Goal: Task Accomplishment & Management: Manage account settings

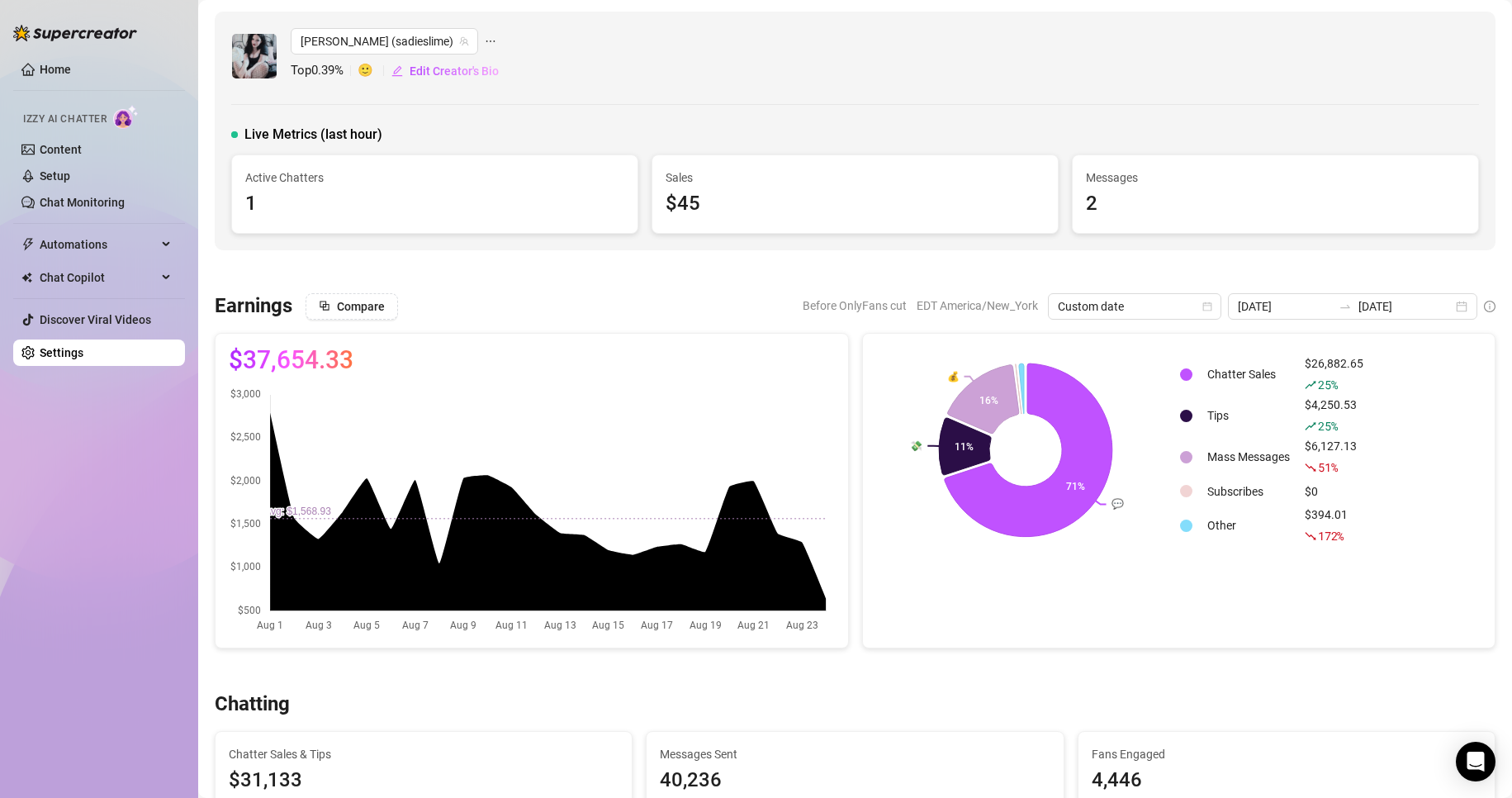
click at [83, 346] on link "Settings" at bounding box center [61, 353] width 44 height 13
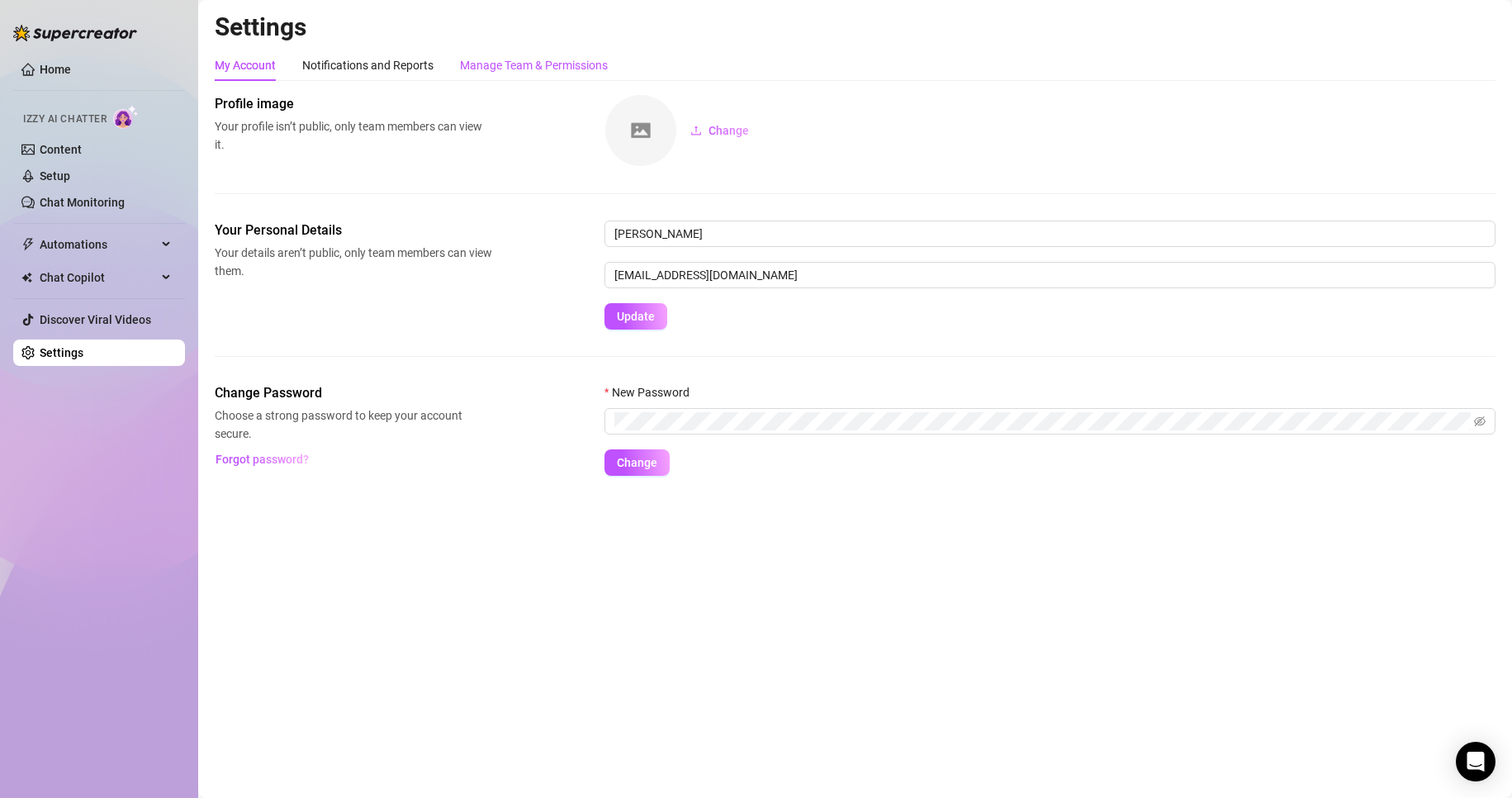
click at [544, 60] on div "Manage Team & Permissions" at bounding box center [534, 66] width 148 height 18
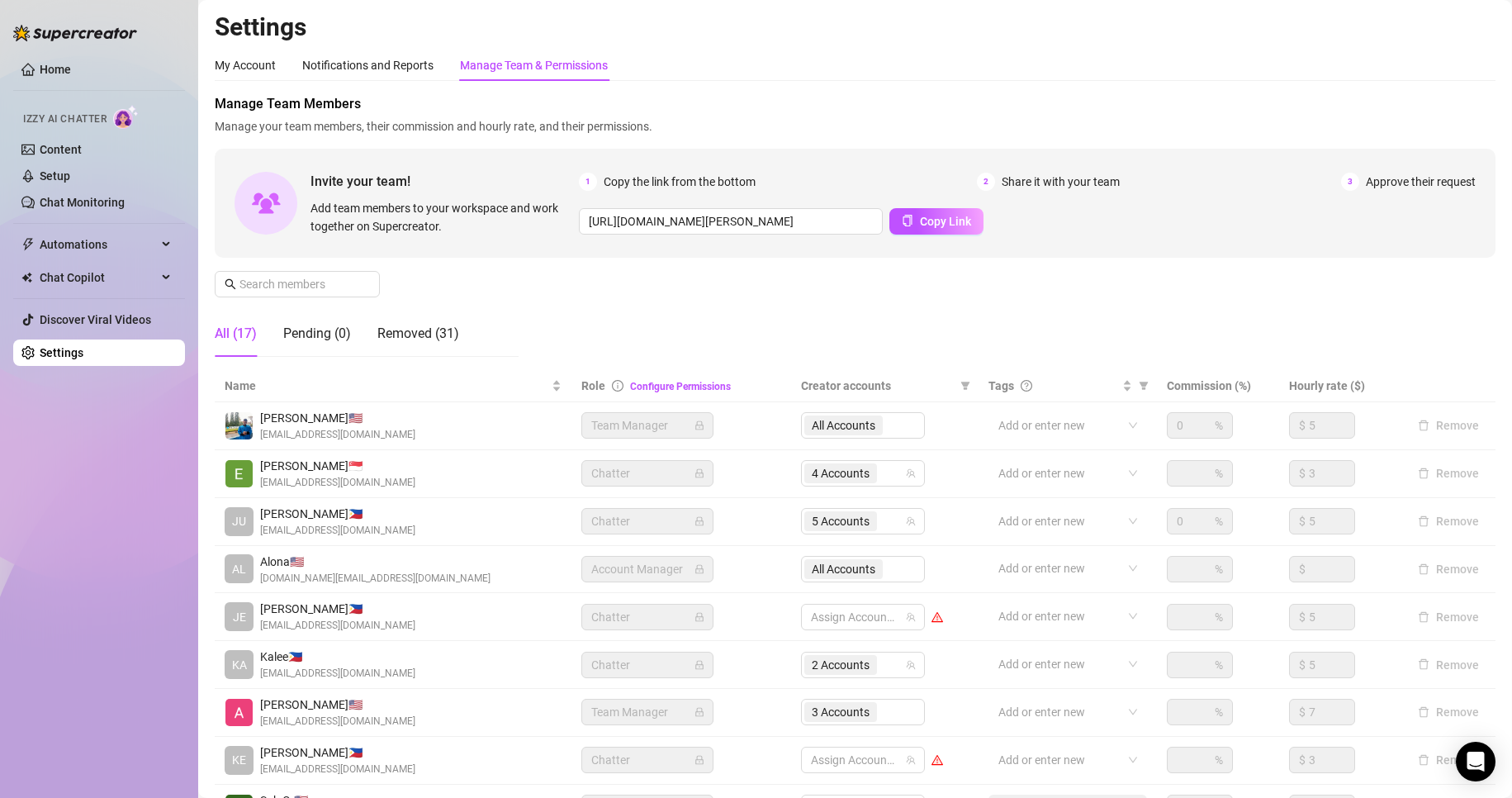
scroll to position [197, 0]
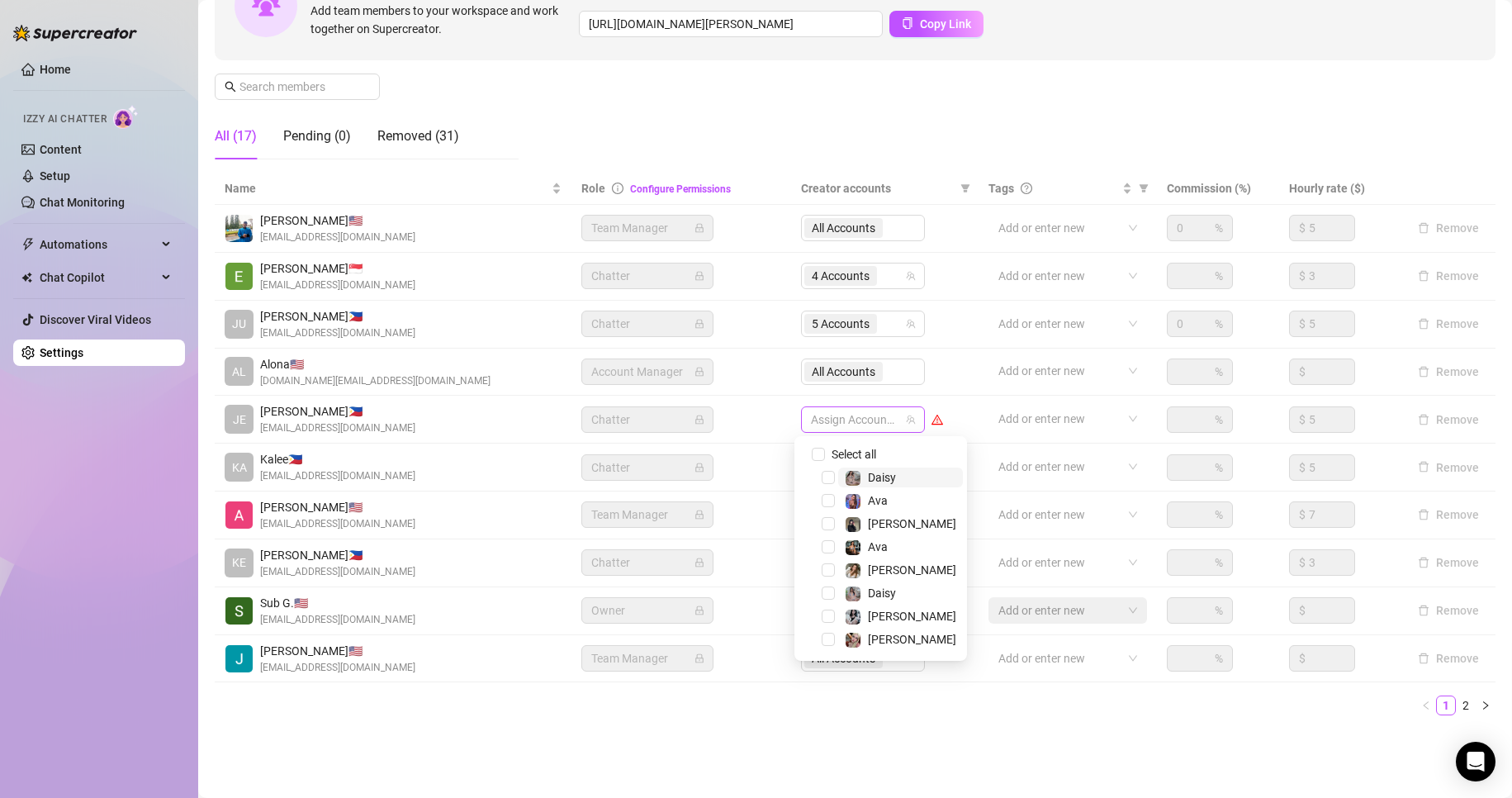
click at [847, 417] on div at bounding box center [853, 420] width 100 height 23
click at [826, 645] on span "Select tree node" at bounding box center [828, 639] width 13 height 13
click at [830, 525] on span "Select tree node" at bounding box center [828, 523] width 13 height 13
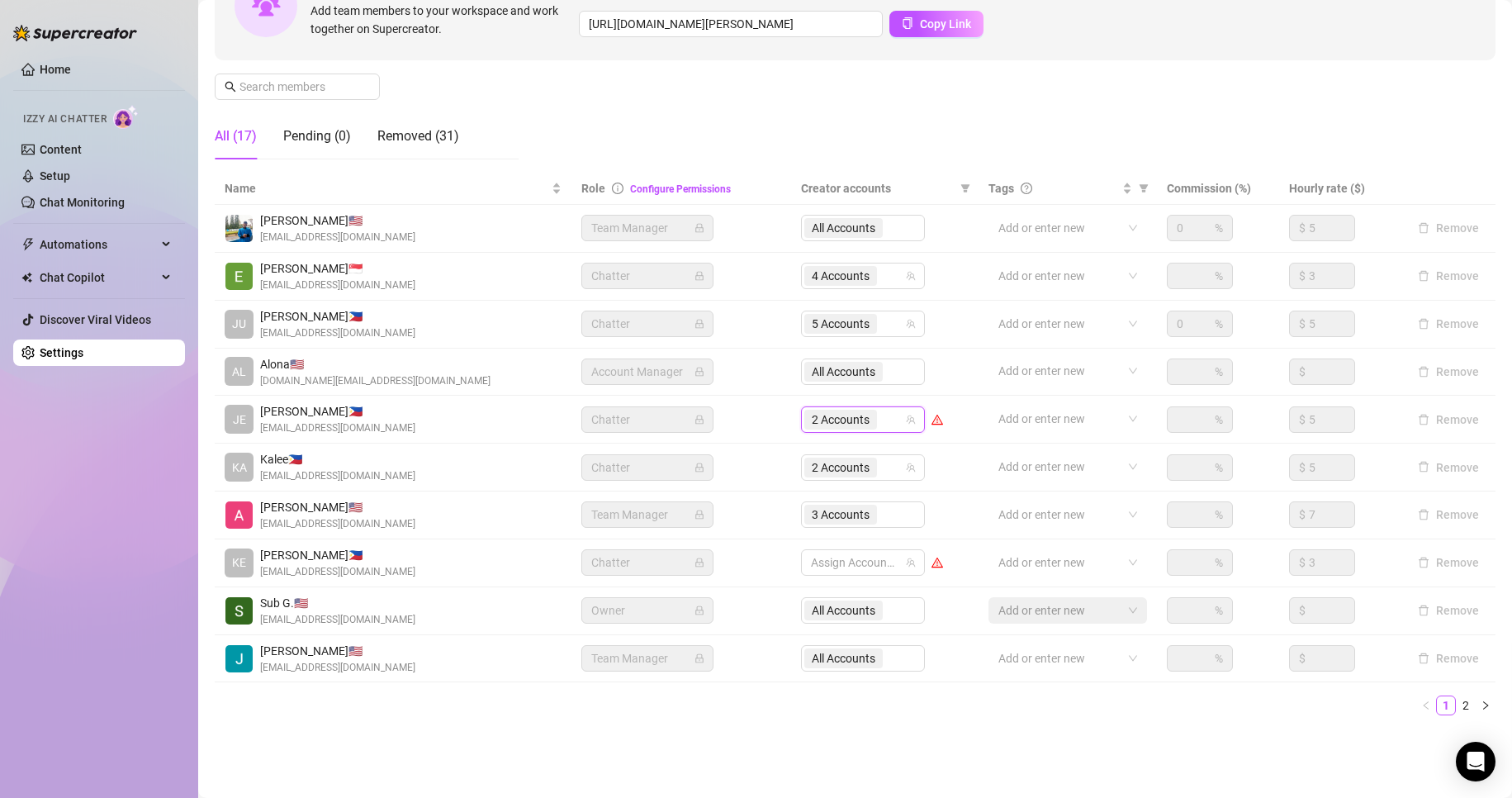
click at [756, 755] on main "Settings My Account Notifications and Reports Manage Team & Permissions Profile…" at bounding box center [855, 300] width 1314 height 995
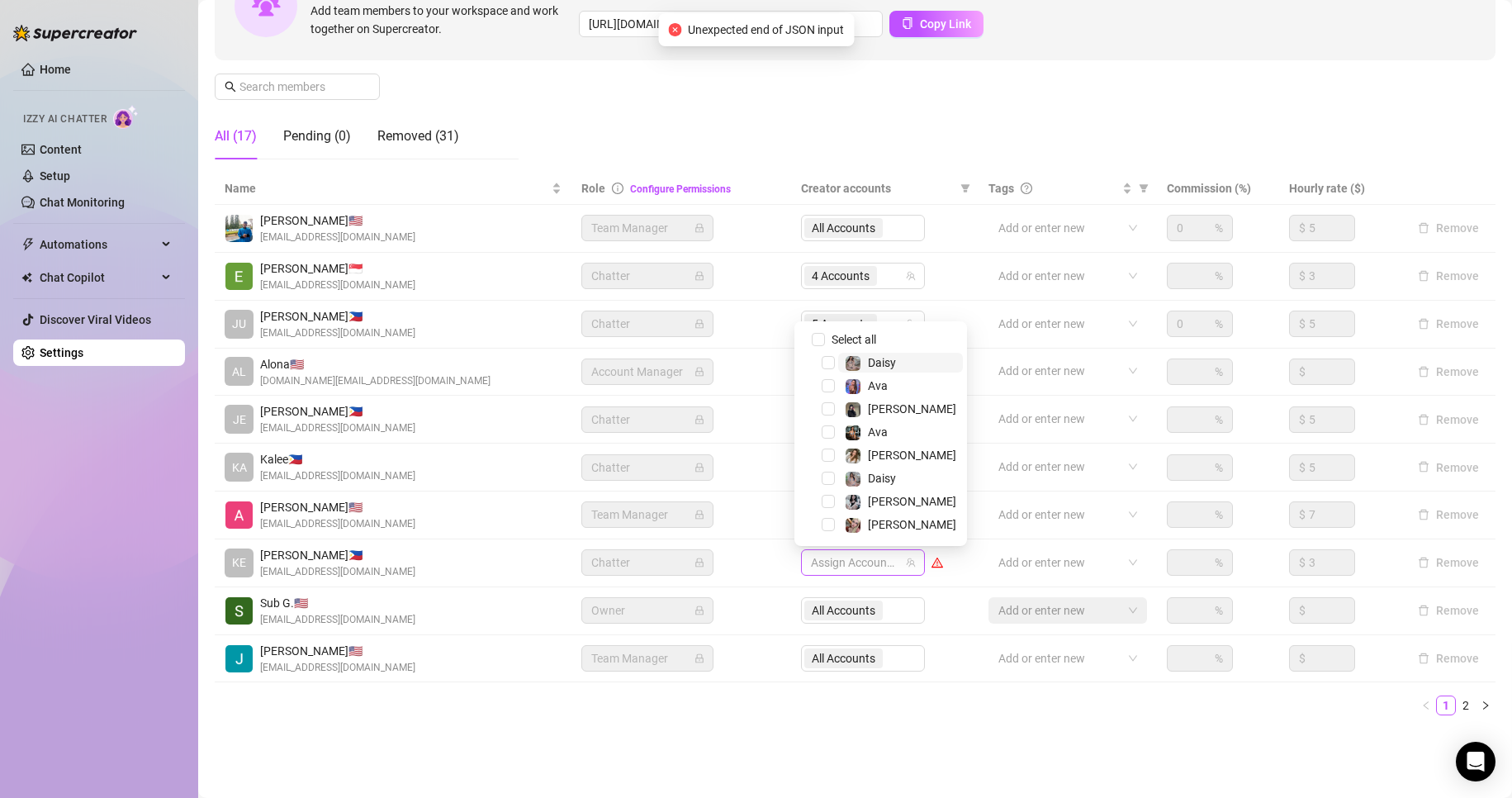
click at [894, 565] on div at bounding box center [853, 563] width 100 height 23
click at [830, 456] on span "Select tree node" at bounding box center [828, 455] width 13 height 13
click at [826, 371] on div "Daisy" at bounding box center [880, 363] width 164 height 20
click at [826, 362] on span "Select tree node" at bounding box center [828, 363] width 13 height 13
click at [826, 477] on span "Select tree node" at bounding box center [828, 478] width 13 height 13
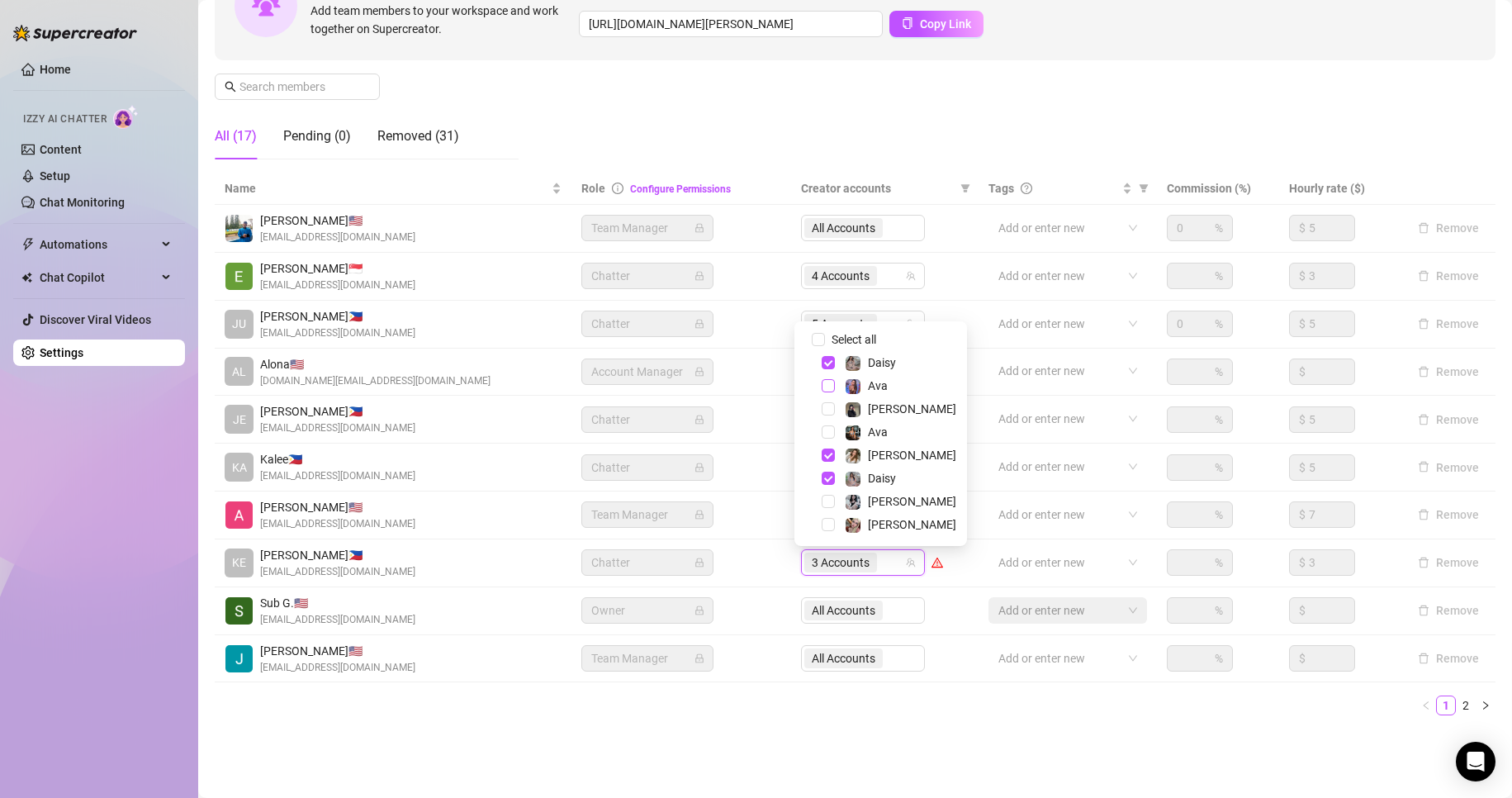
click at [825, 390] on span "Select tree node" at bounding box center [828, 385] width 13 height 13
click at [827, 430] on span "Select tree node" at bounding box center [828, 432] width 13 height 13
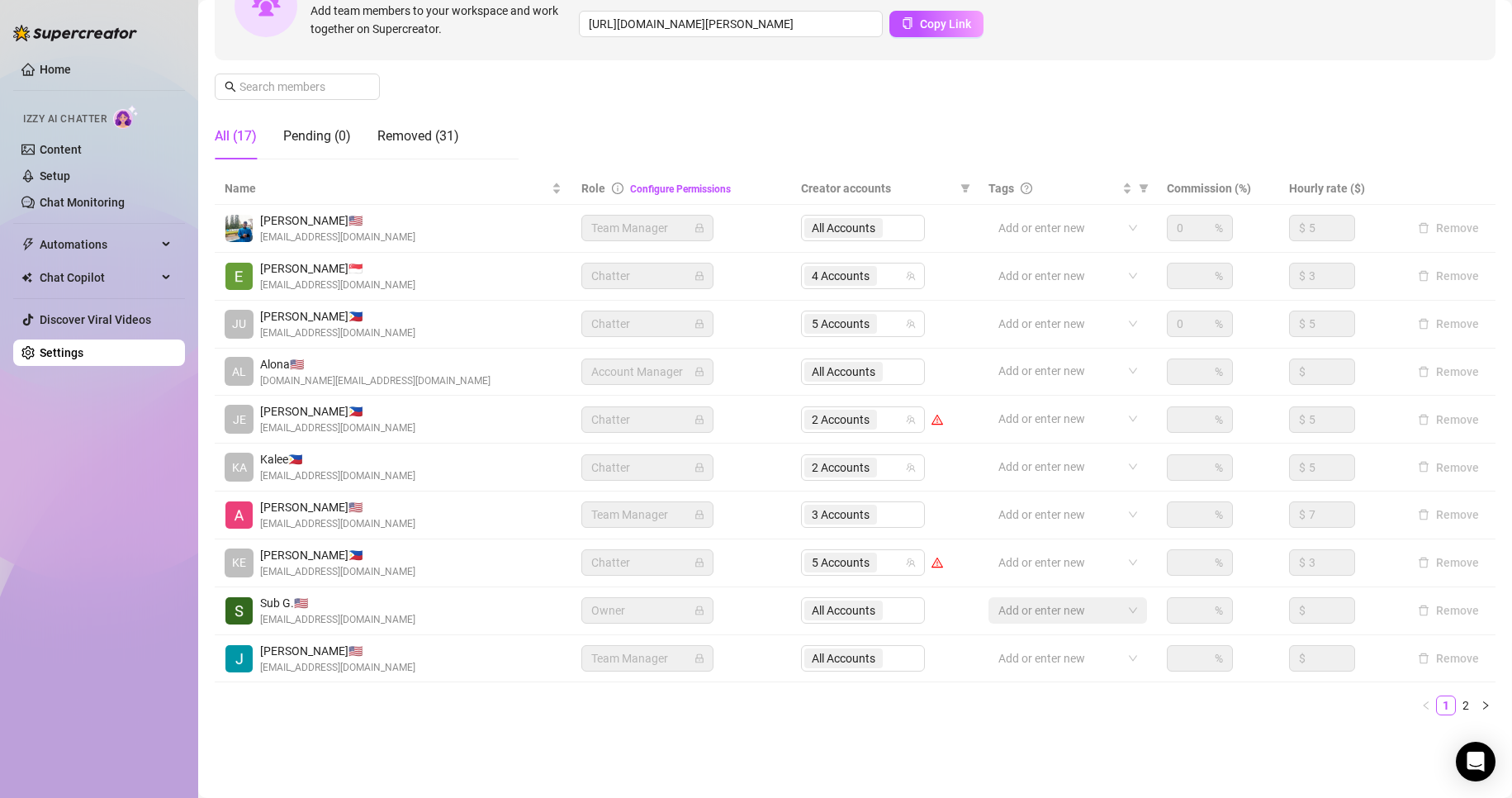
click at [720, 683] on div "Name Role Configure Permissions Creator accounts Tags Commission (%) Hourly rat…" at bounding box center [854, 443] width 1280 height 543
click at [1456, 706] on link "2" at bounding box center [1465, 706] width 18 height 18
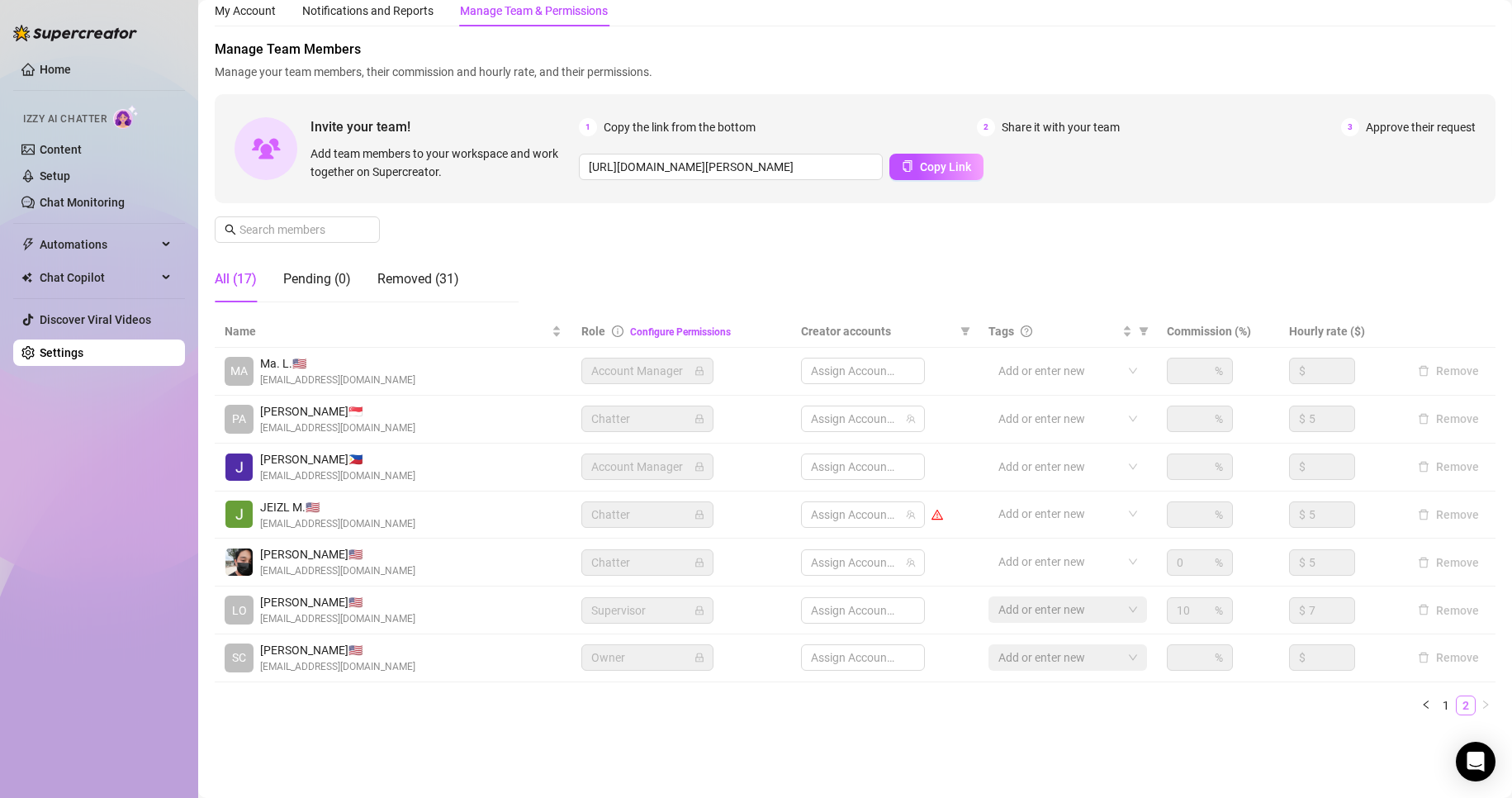
scroll to position [55, 0]
click at [815, 506] on div at bounding box center [853, 514] width 100 height 23
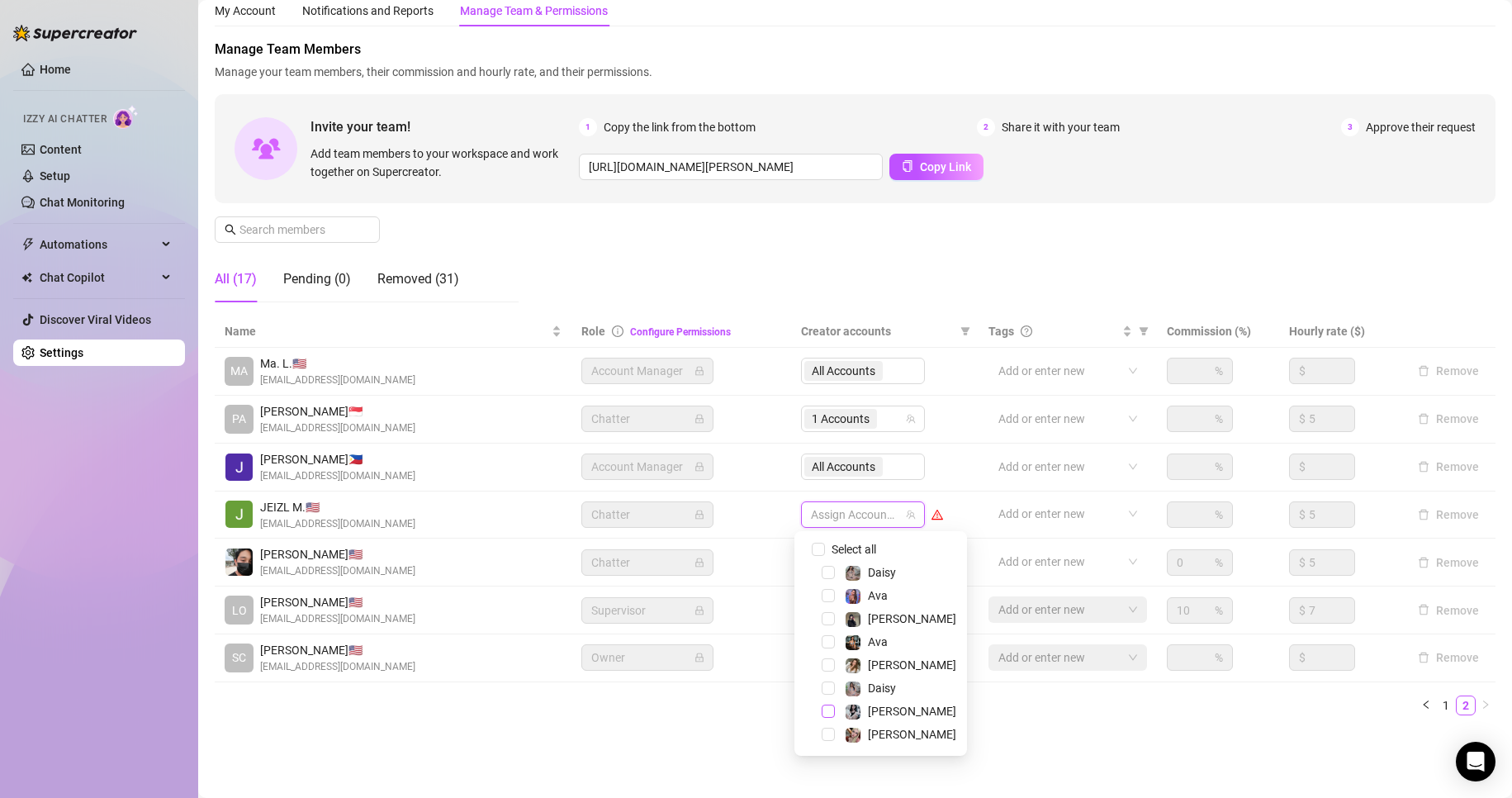
click at [822, 710] on span "Select tree node" at bounding box center [828, 711] width 13 height 13
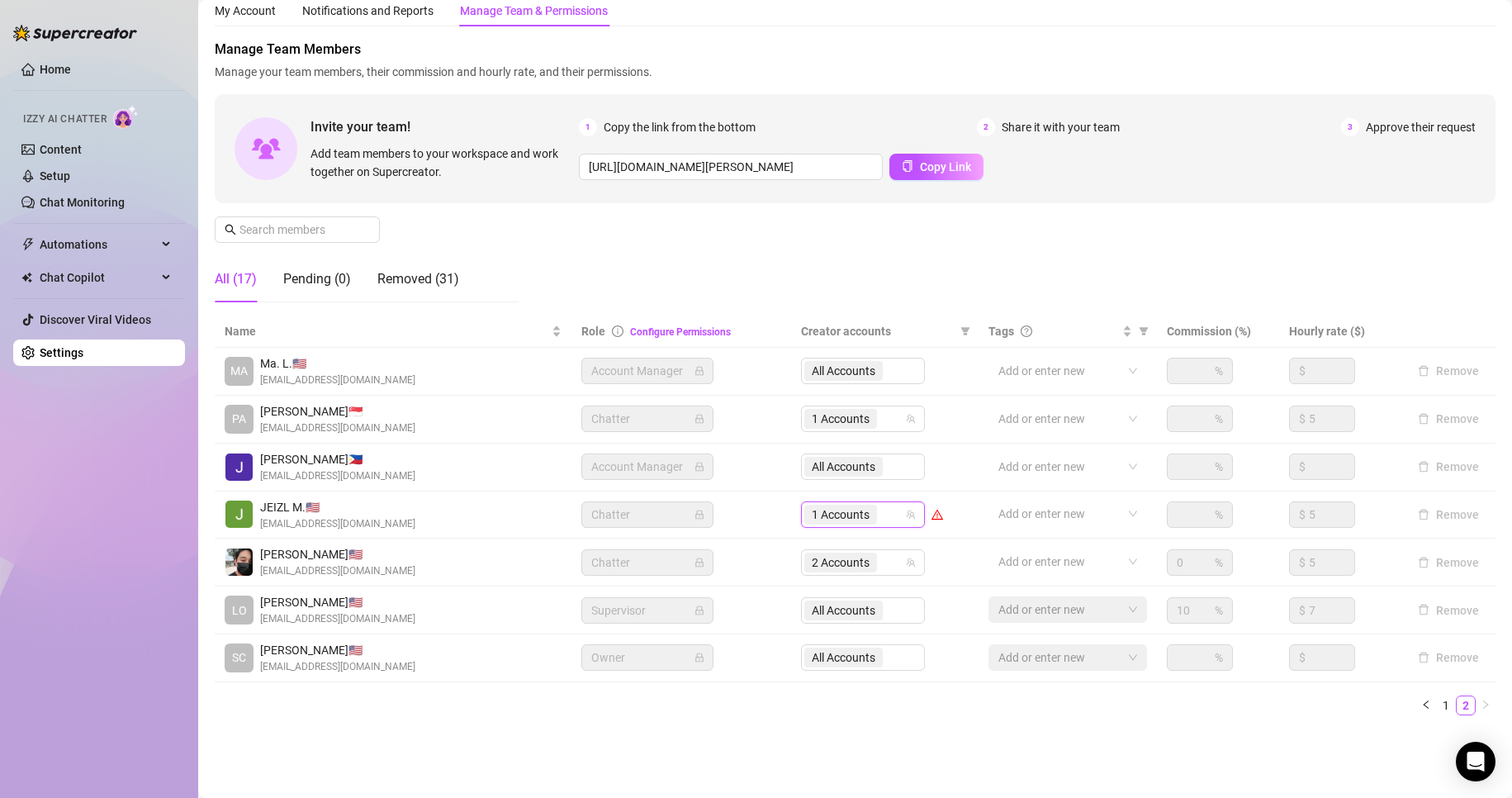
click at [691, 714] on ul "1 2" at bounding box center [854, 706] width 1280 height 20
click at [1437, 705] on link "1" at bounding box center [1446, 706] width 18 height 18
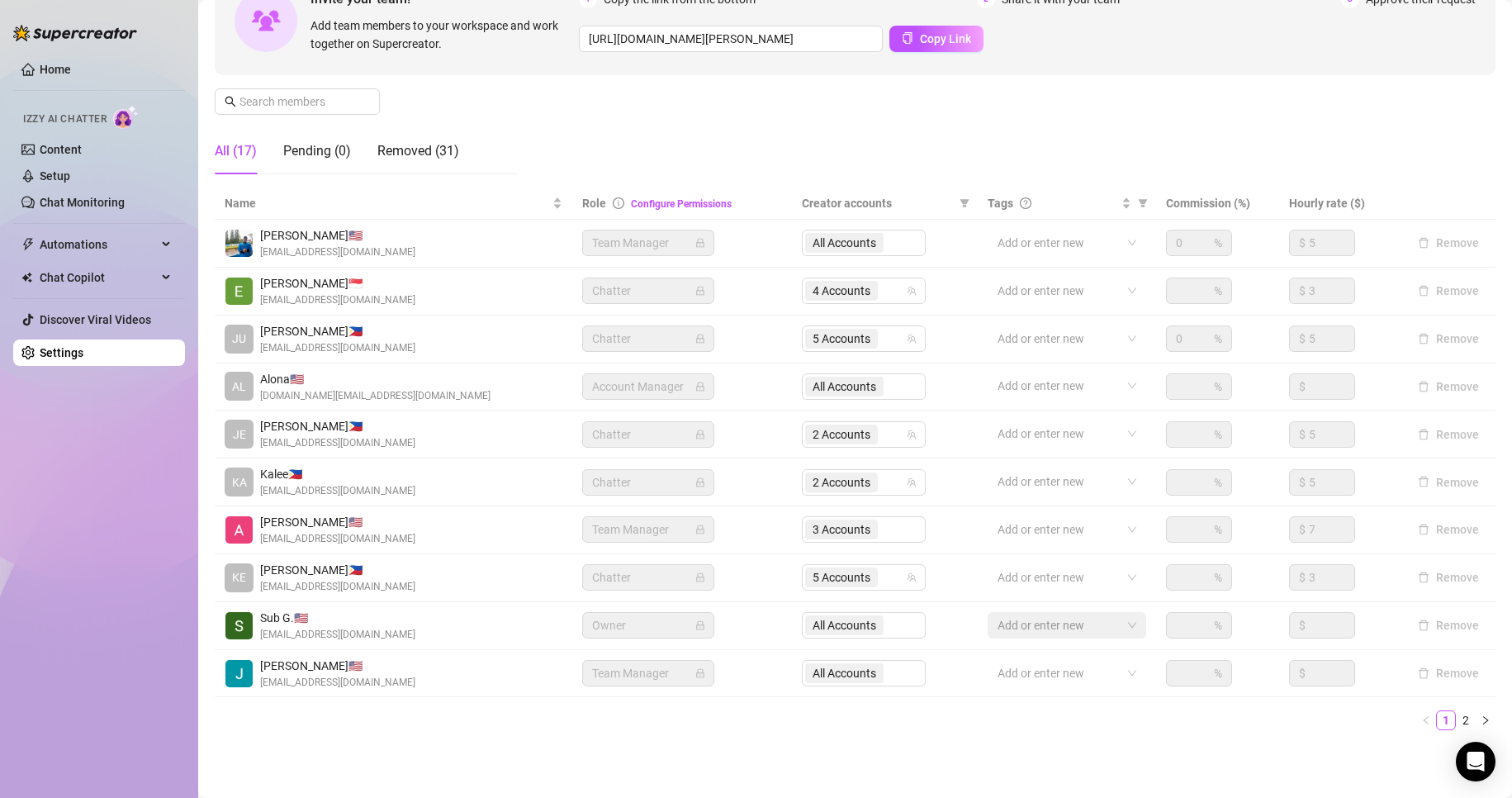
scroll to position [184, 0]
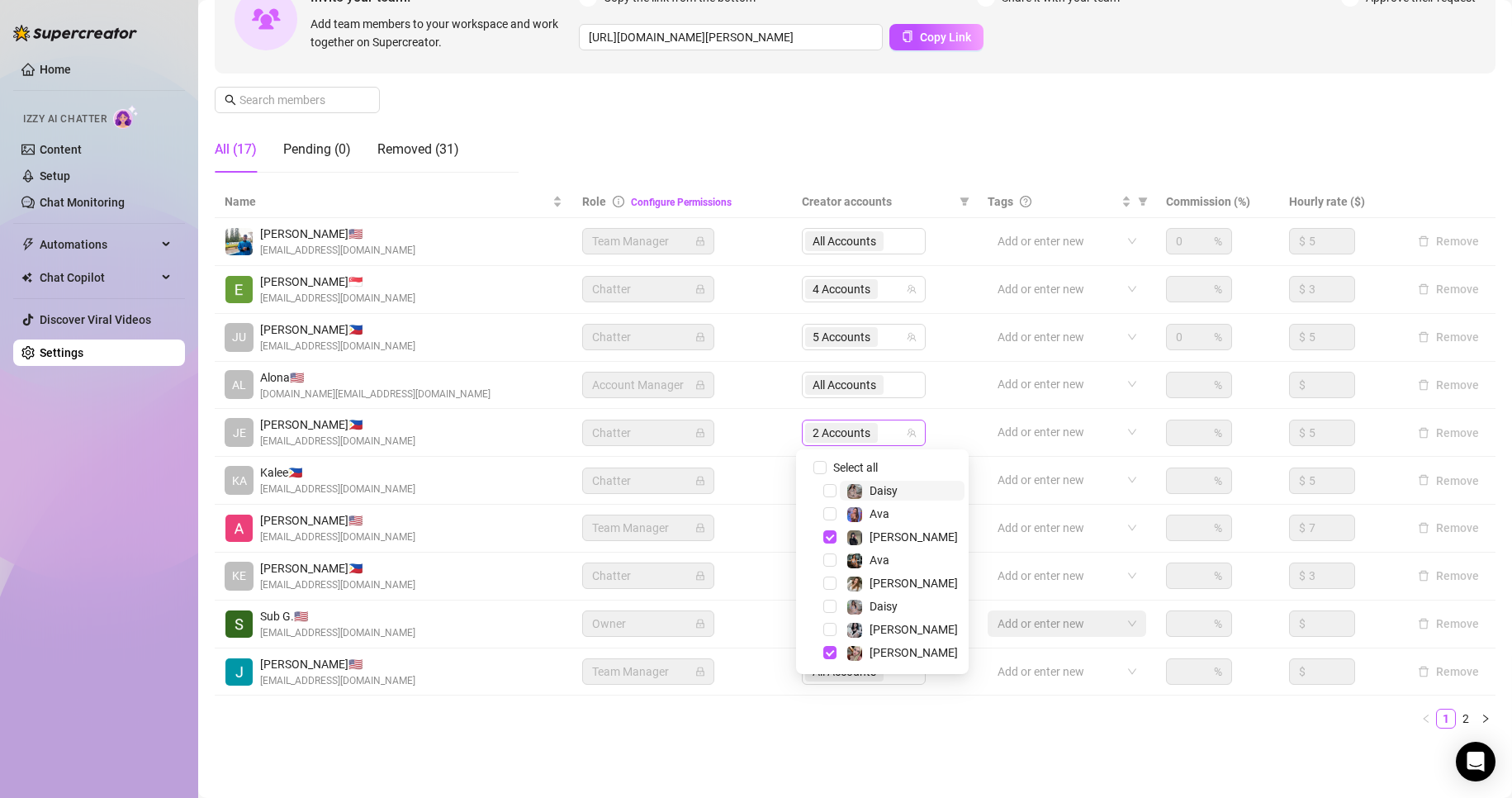
click at [833, 434] on span "2 Accounts" at bounding box center [842, 433] width 57 height 18
click at [844, 431] on span "2 Accounts" at bounding box center [842, 433] width 57 height 18
click at [835, 534] on span "Select tree node" at bounding box center [830, 537] width 13 height 13
click at [830, 649] on span "Select tree node" at bounding box center [830, 653] width 13 height 13
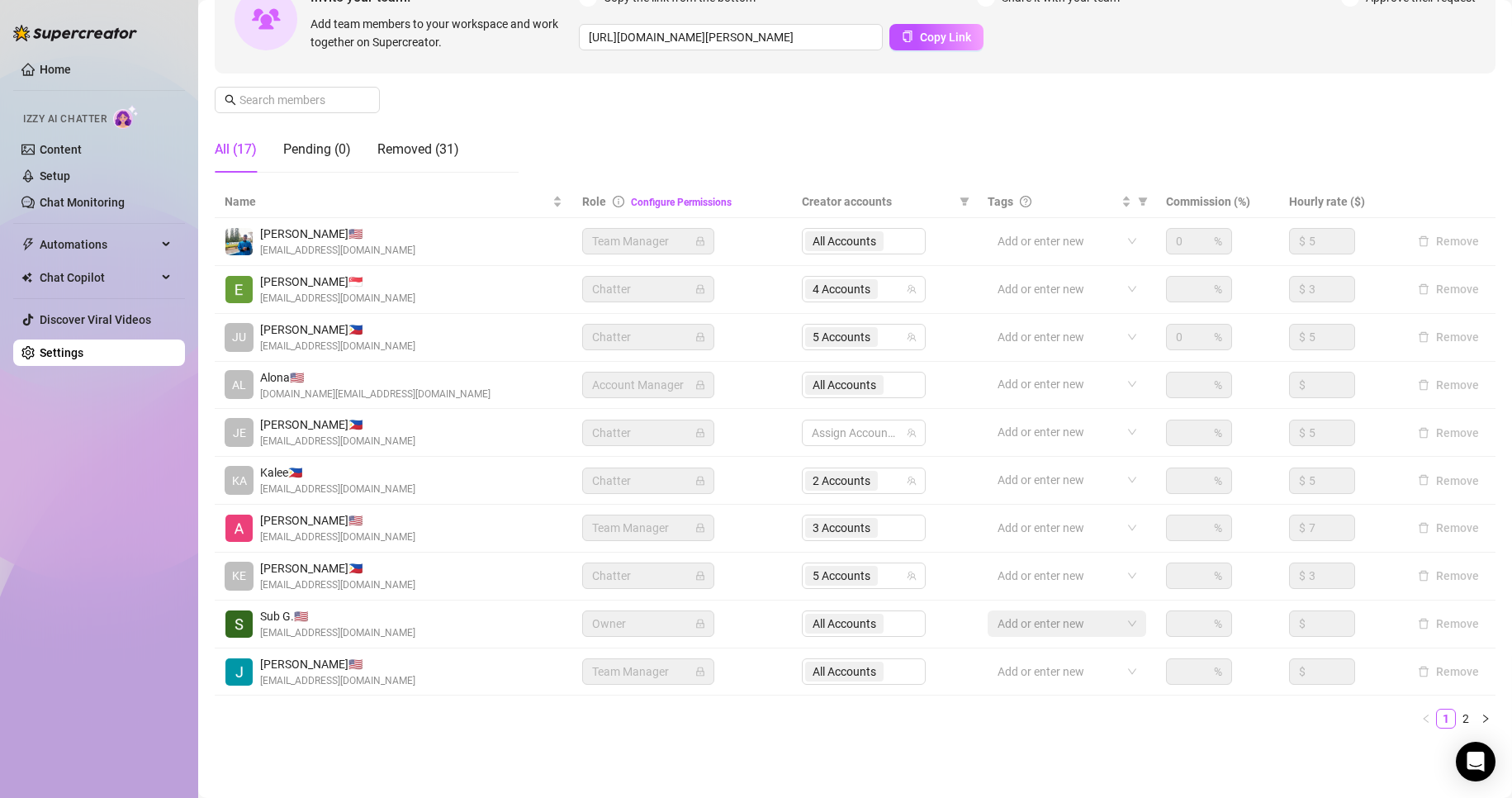
click at [816, 715] on ul "1 2" at bounding box center [854, 719] width 1280 height 20
drag, startPoint x: 816, startPoint y: 715, endPoint x: 854, endPoint y: 431, distance: 286.5
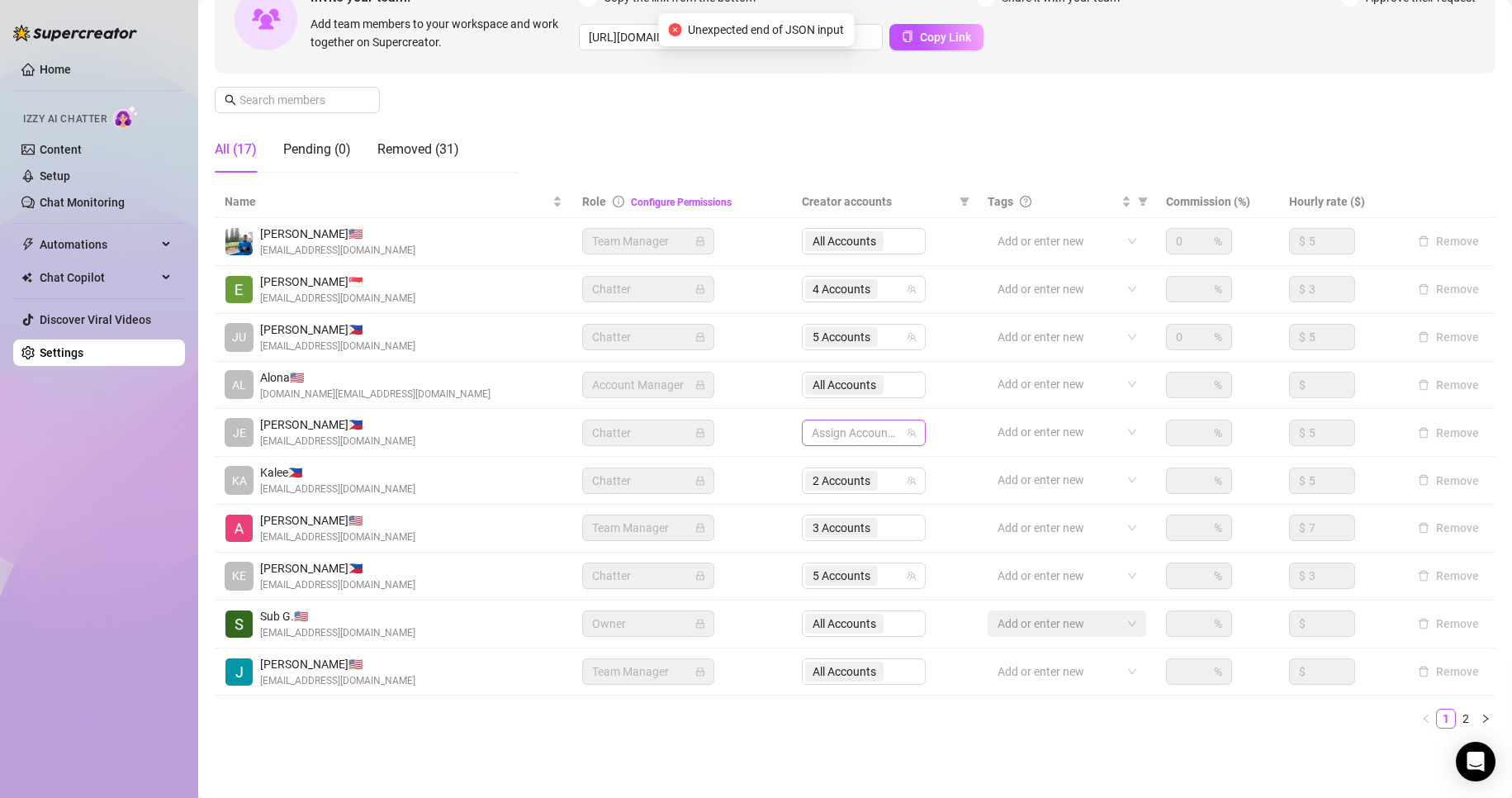
click at [854, 431] on div "Name Role Configure Permissions Creator accounts Tags Commission (%) Hourly rat…" at bounding box center [854, 457] width 1280 height 543
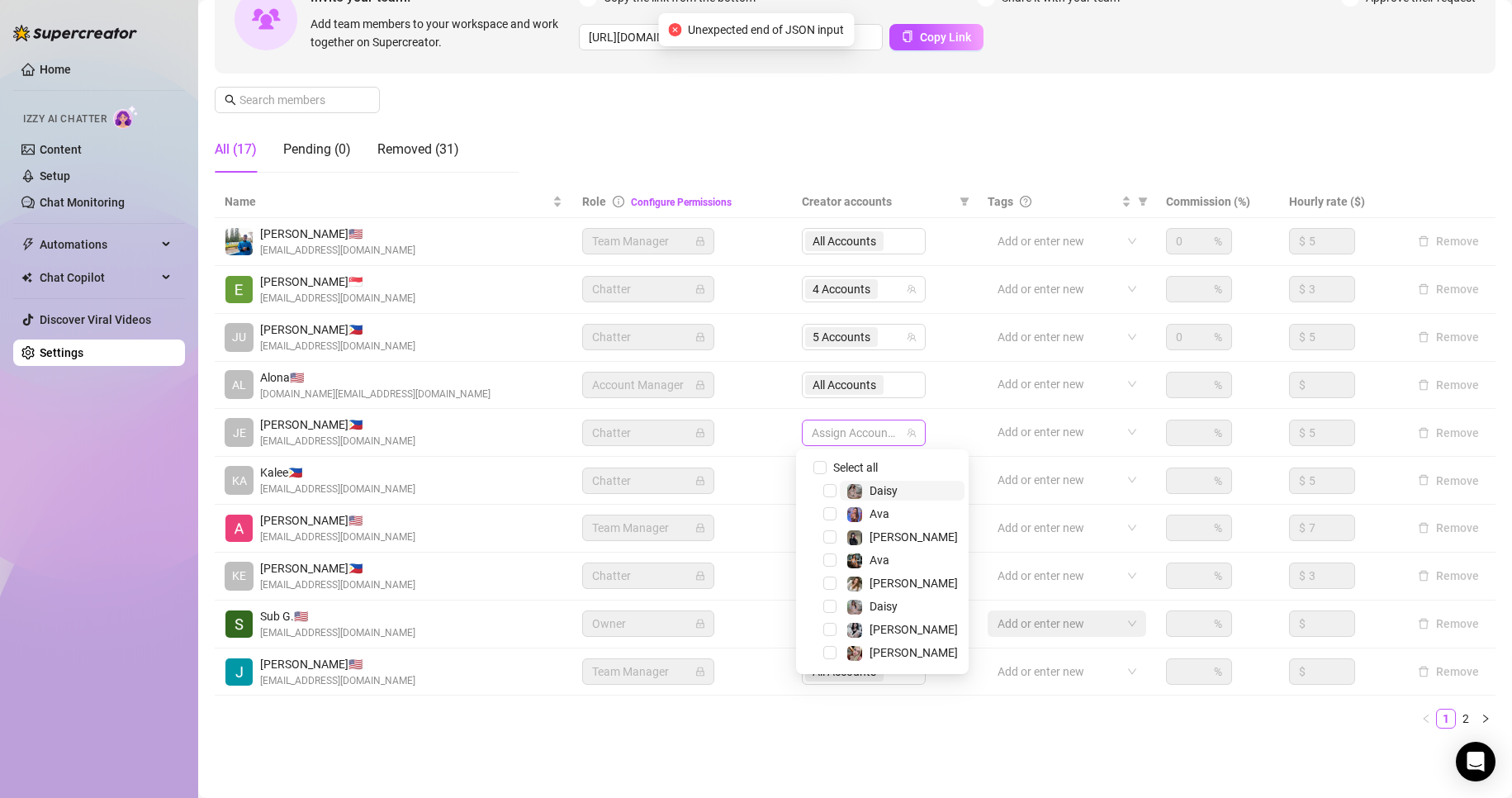
click at [854, 431] on div at bounding box center [854, 433] width 100 height 23
click at [828, 539] on span "Select tree node" at bounding box center [830, 537] width 13 height 13
click at [834, 656] on span "Select tree node" at bounding box center [830, 653] width 13 height 13
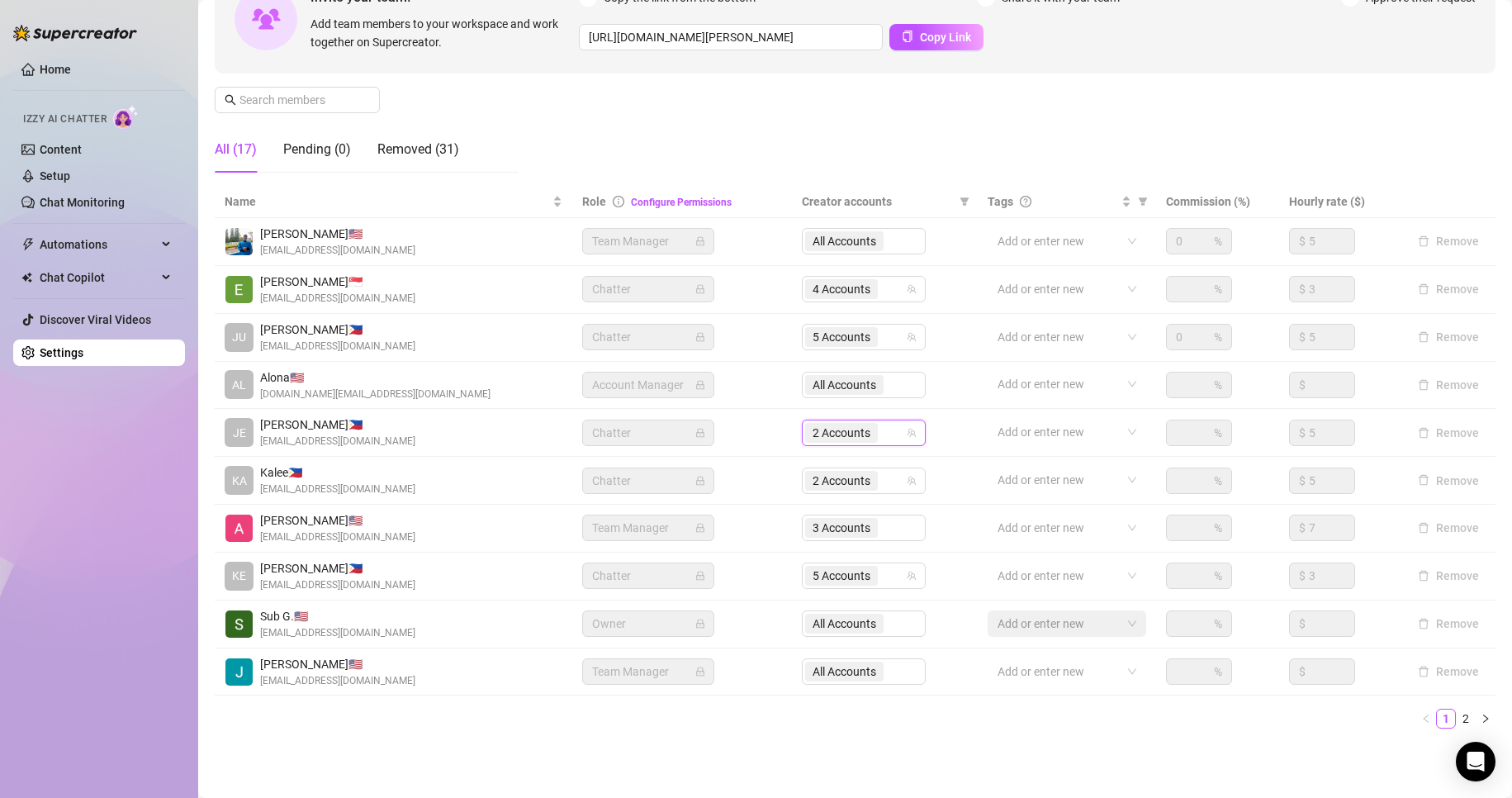
click at [692, 725] on ul "1 2" at bounding box center [854, 719] width 1280 height 20
drag, startPoint x: 1455, startPoint y: 719, endPoint x: 596, endPoint y: 751, distance: 859.6
click at [596, 751] on div "Settings My Account Notifications and Reports Manage Team & Permissions Profile…" at bounding box center [854, 294] width 1280 height 934
click at [1456, 725] on link "2" at bounding box center [1465, 719] width 18 height 18
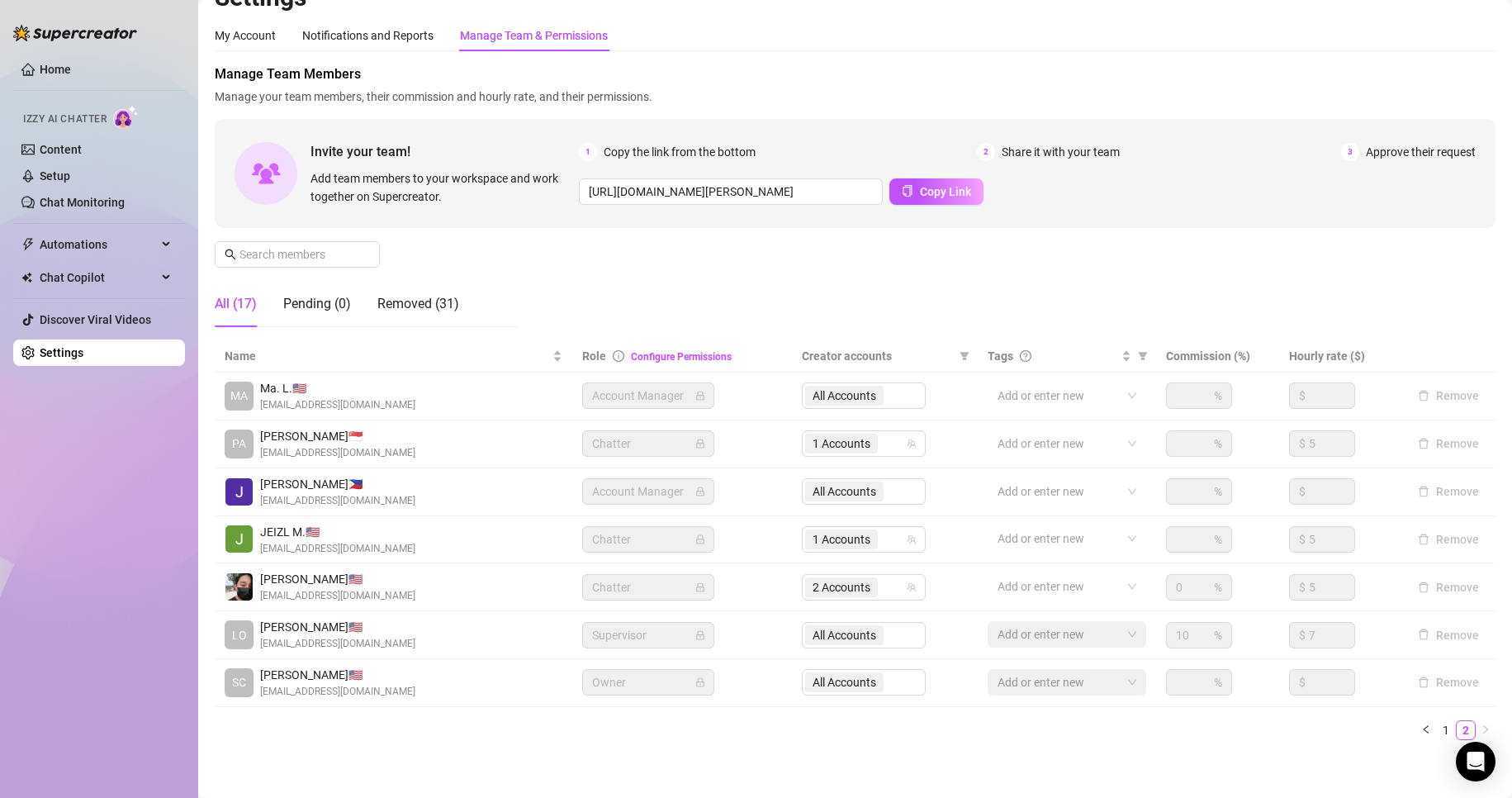
scroll to position [55, 0]
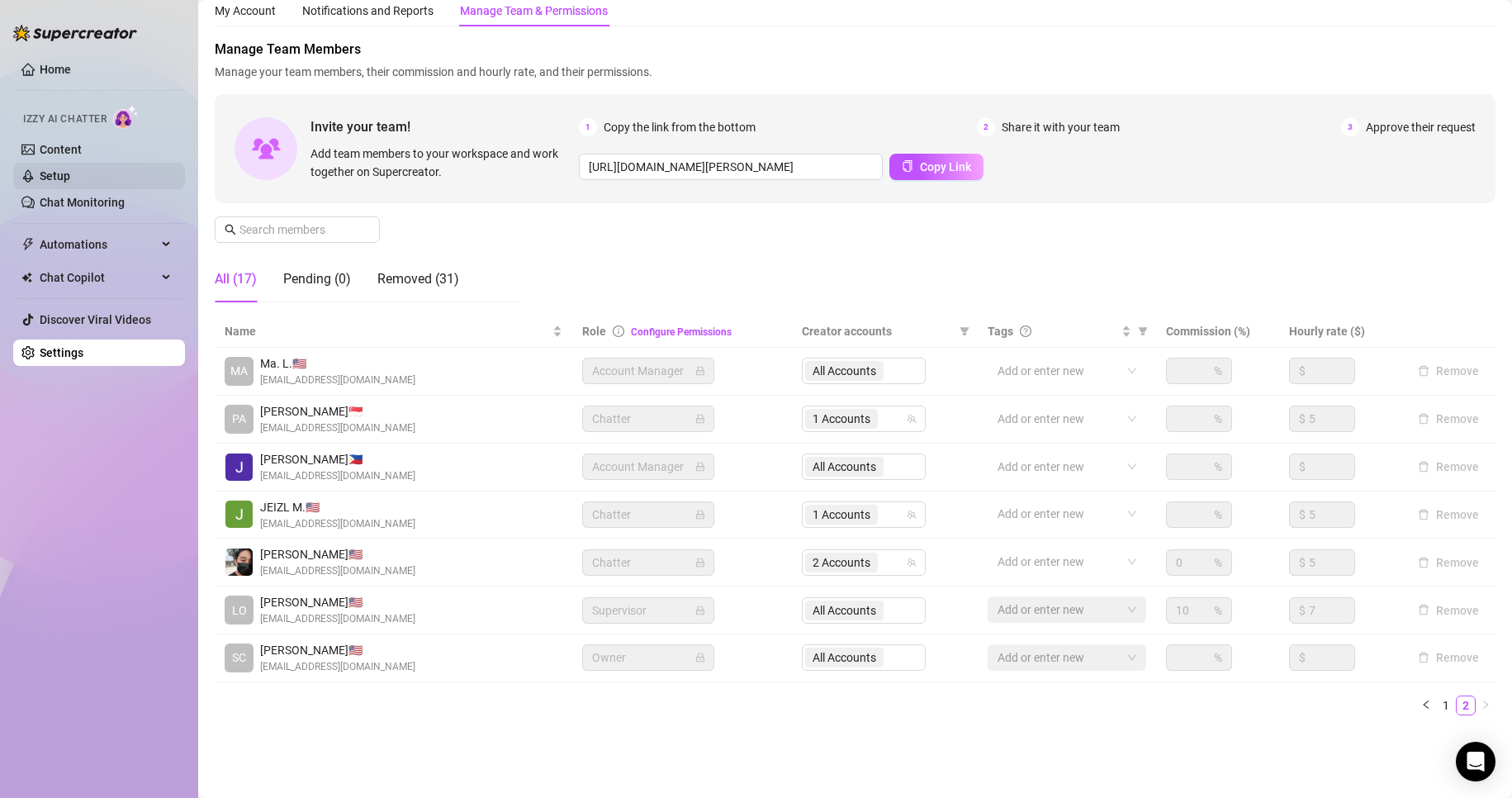
click at [69, 172] on link "Setup" at bounding box center [55, 176] width 31 height 13
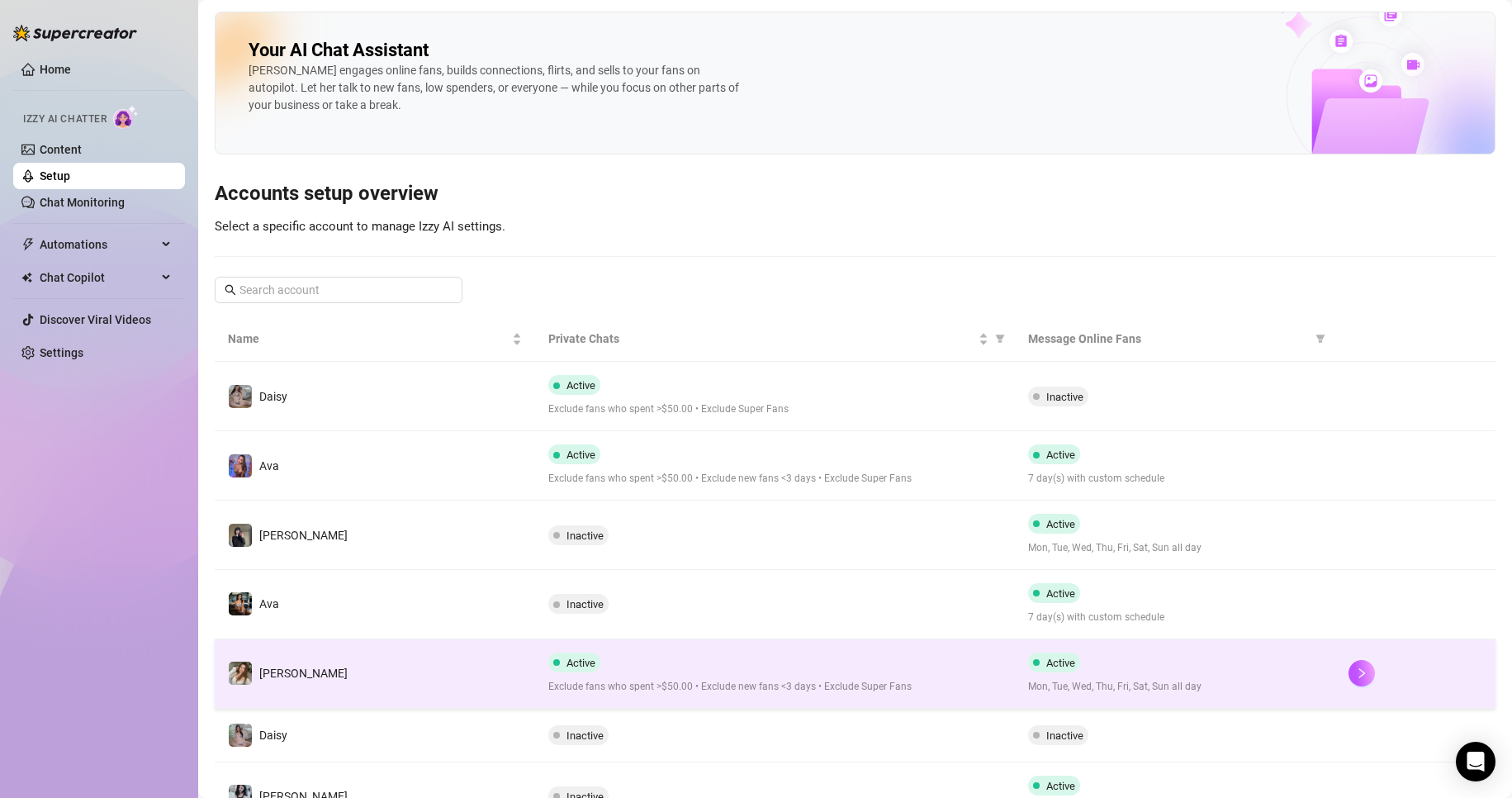
scroll to position [152, 0]
